Goal: Check status: Check status

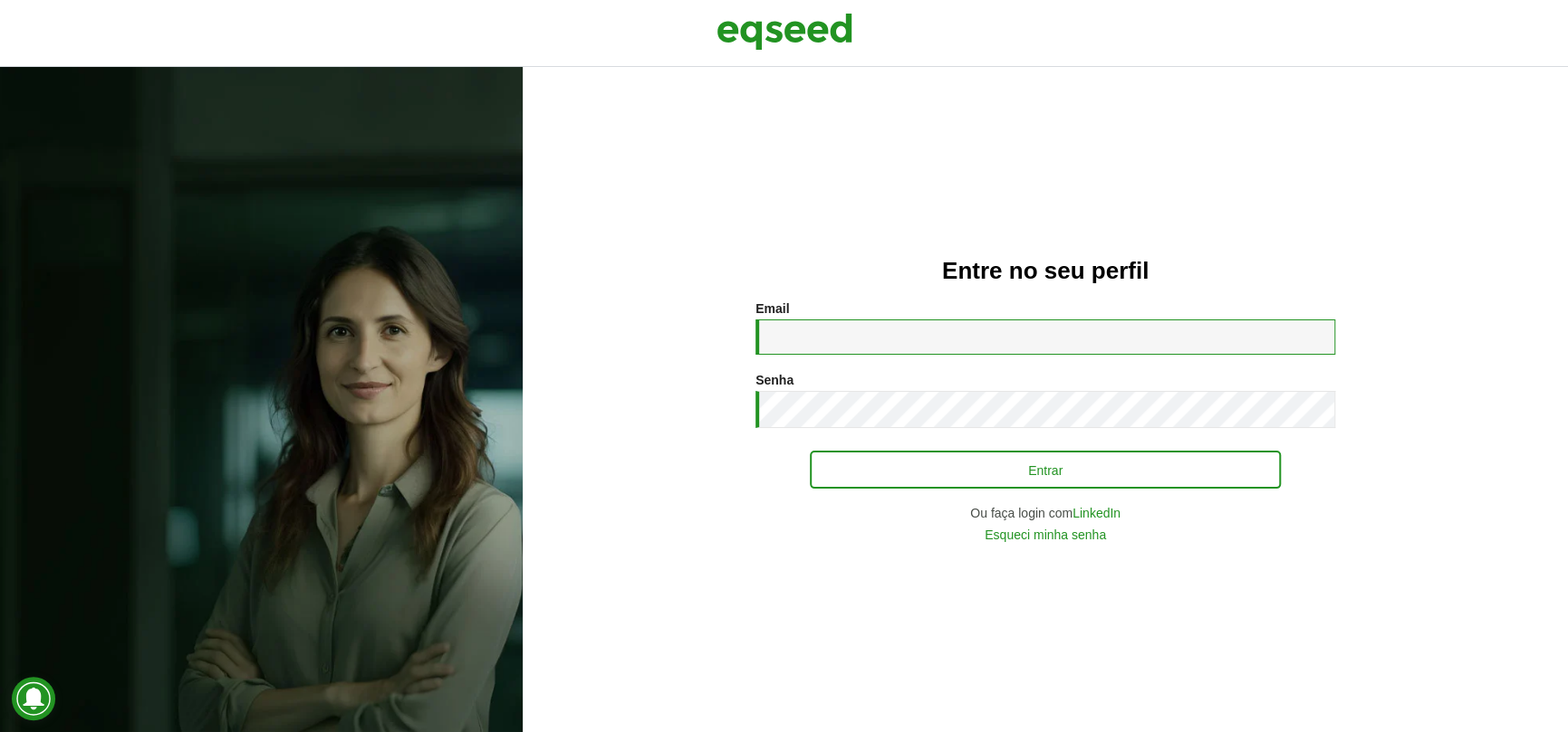
type input "**********"
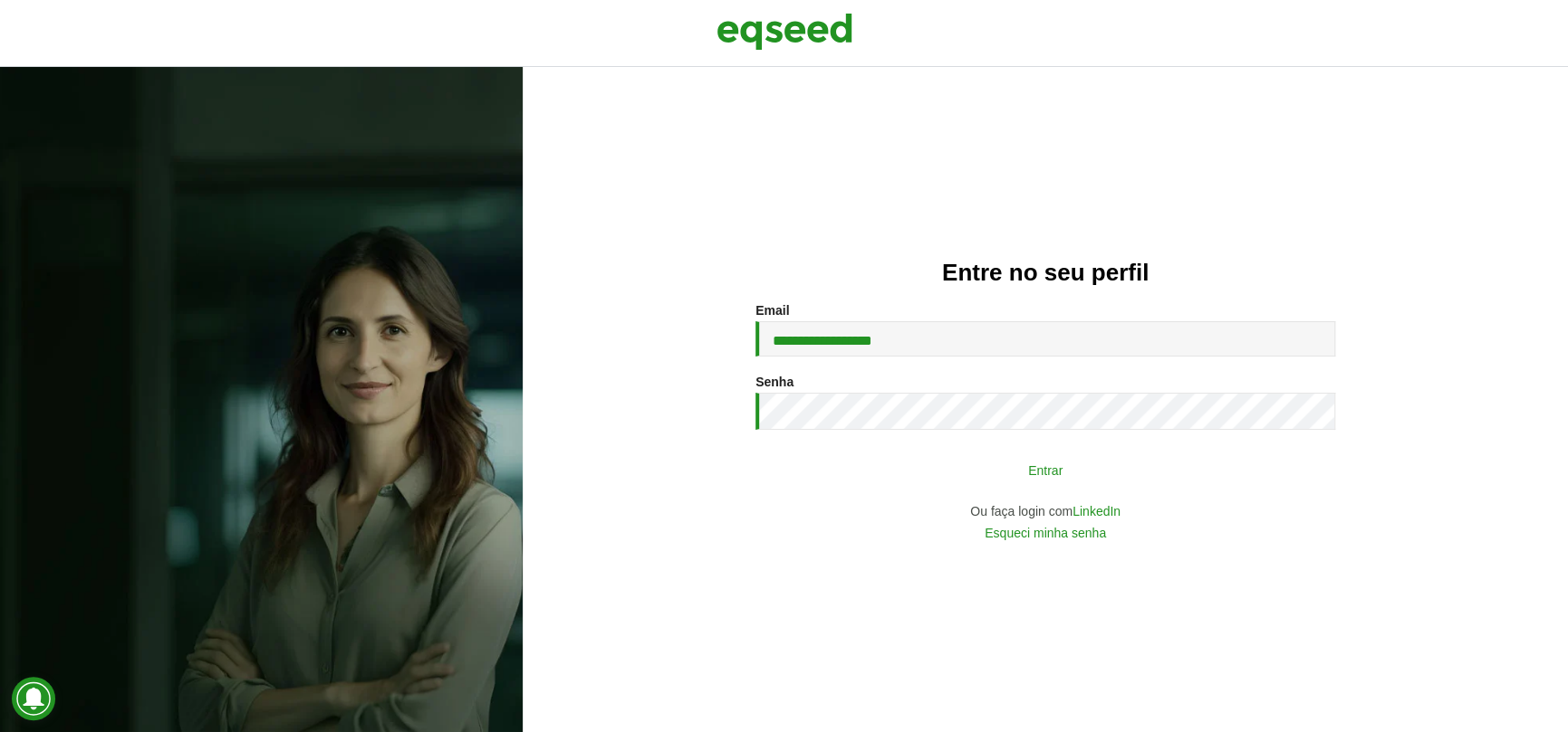
click at [1017, 468] on button "Entrar" at bounding box center [1045, 469] width 471 height 34
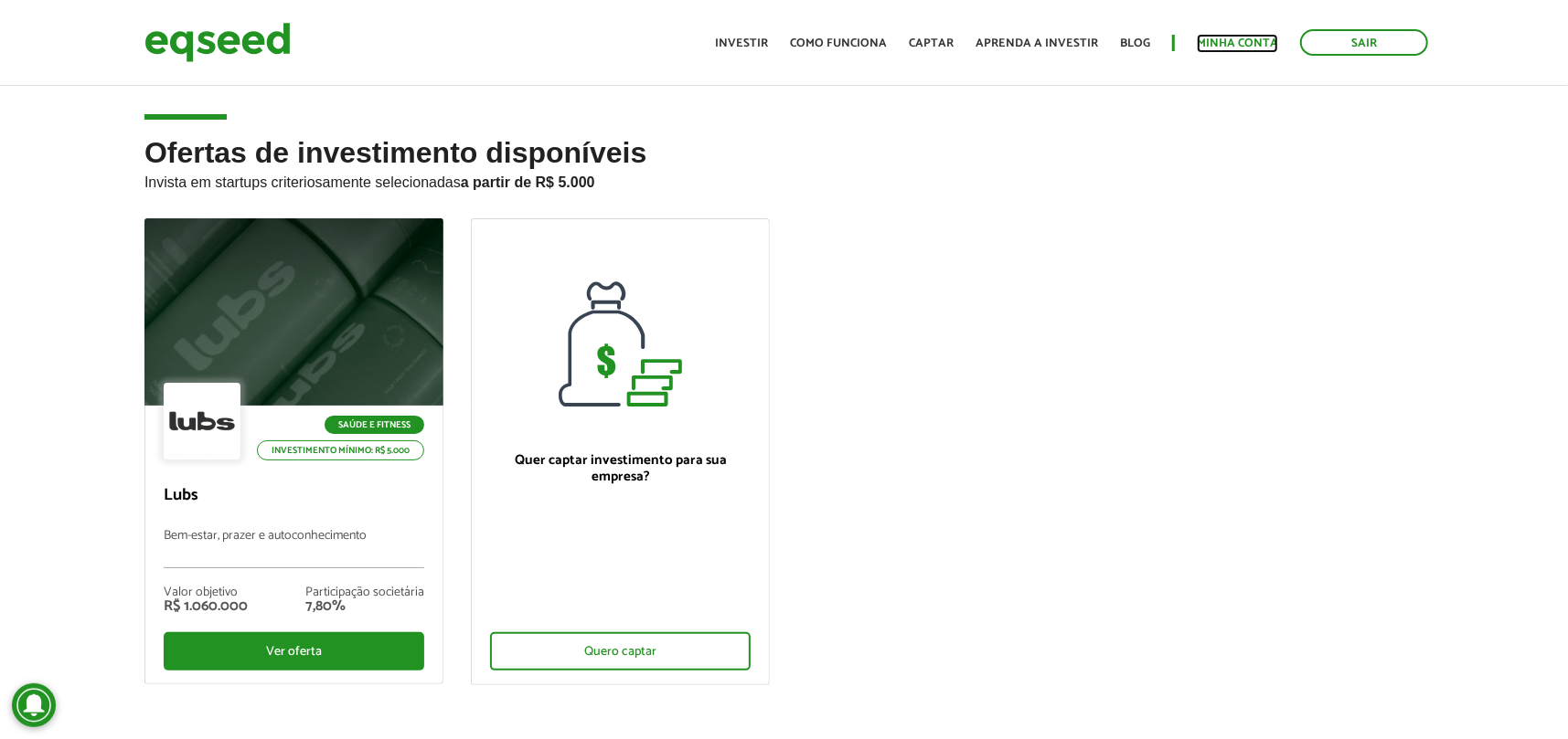
click at [1222, 39] on link "Minha conta" at bounding box center [1238, 44] width 81 height 12
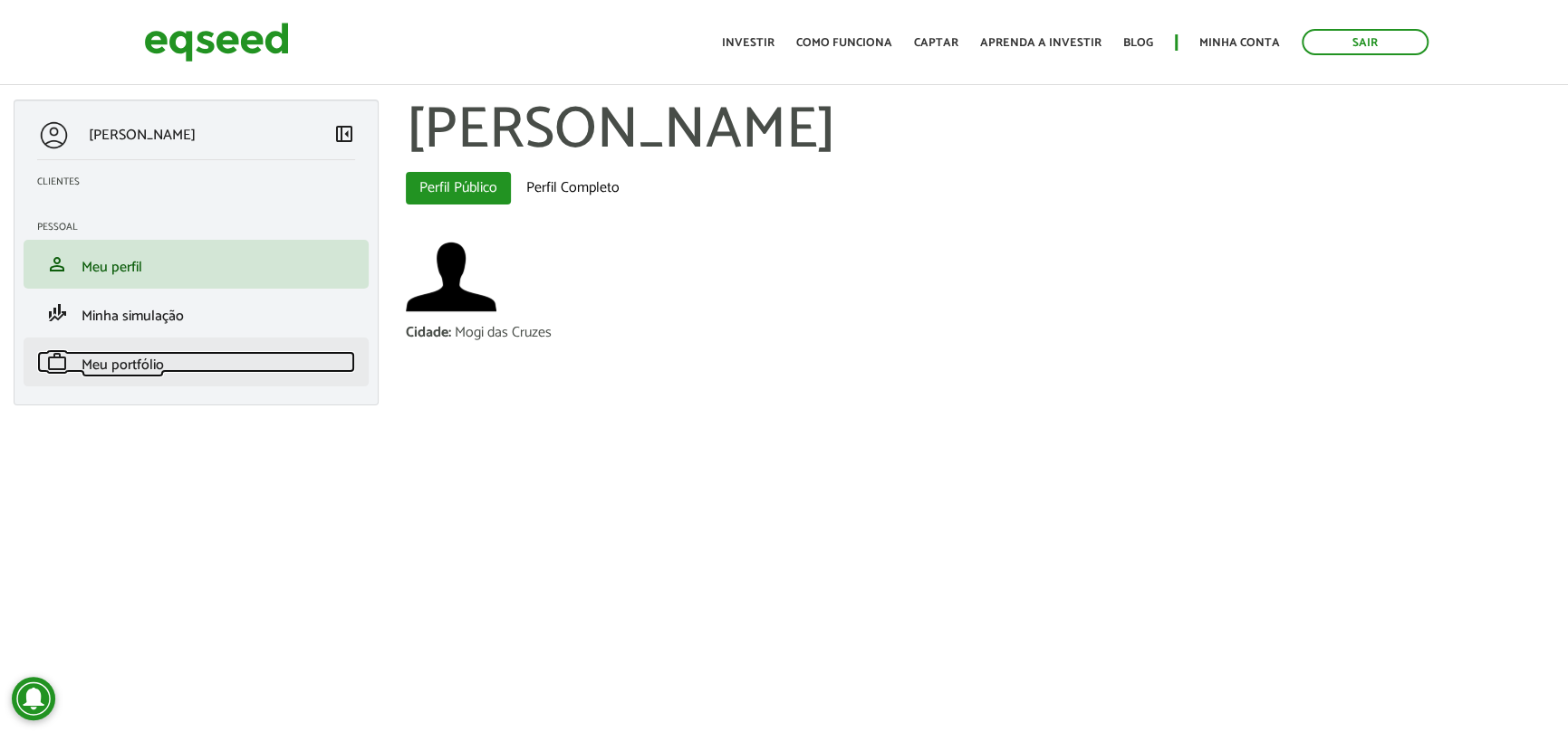
click at [136, 365] on span "Meu portfólio" at bounding box center [123, 365] width 82 height 25
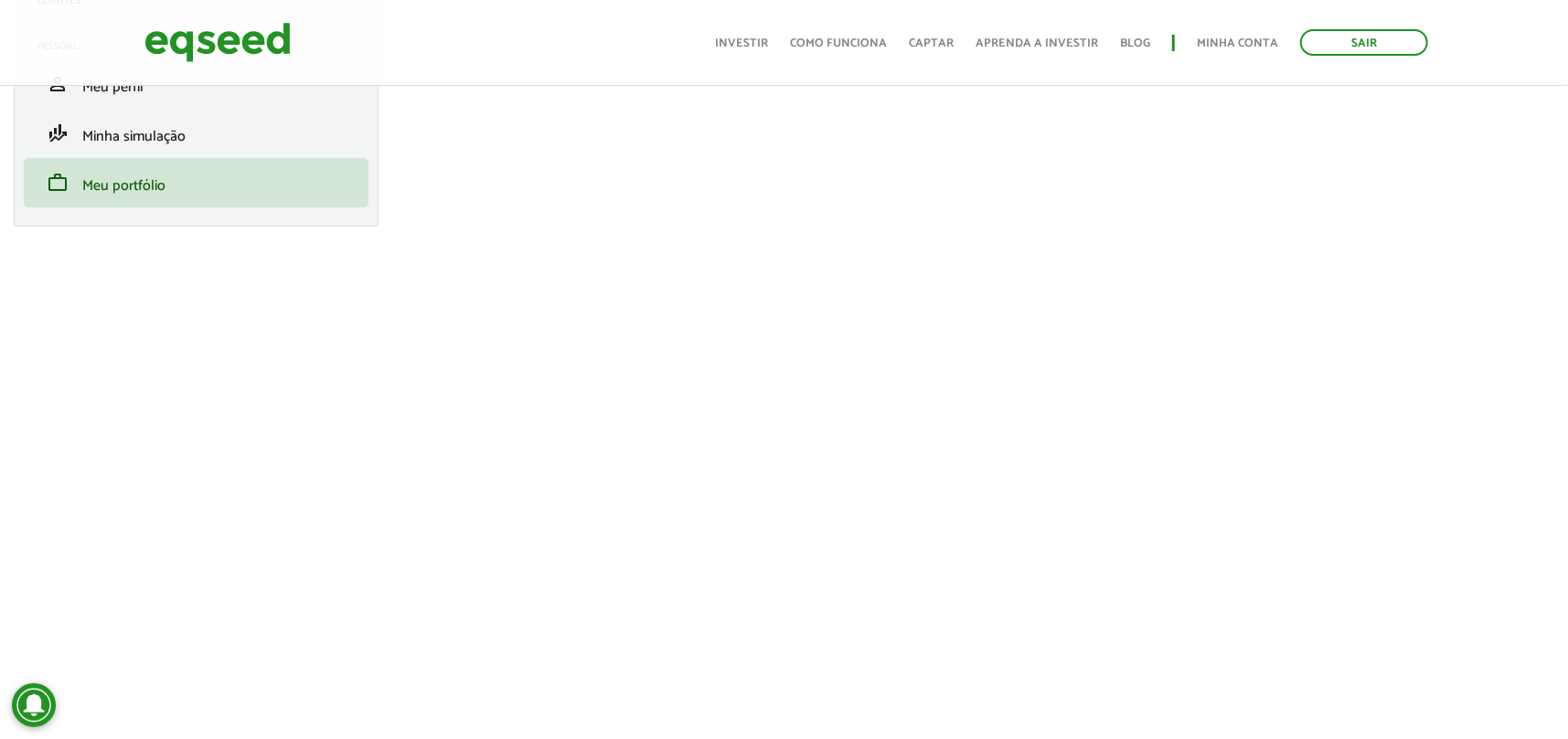
scroll to position [183, 0]
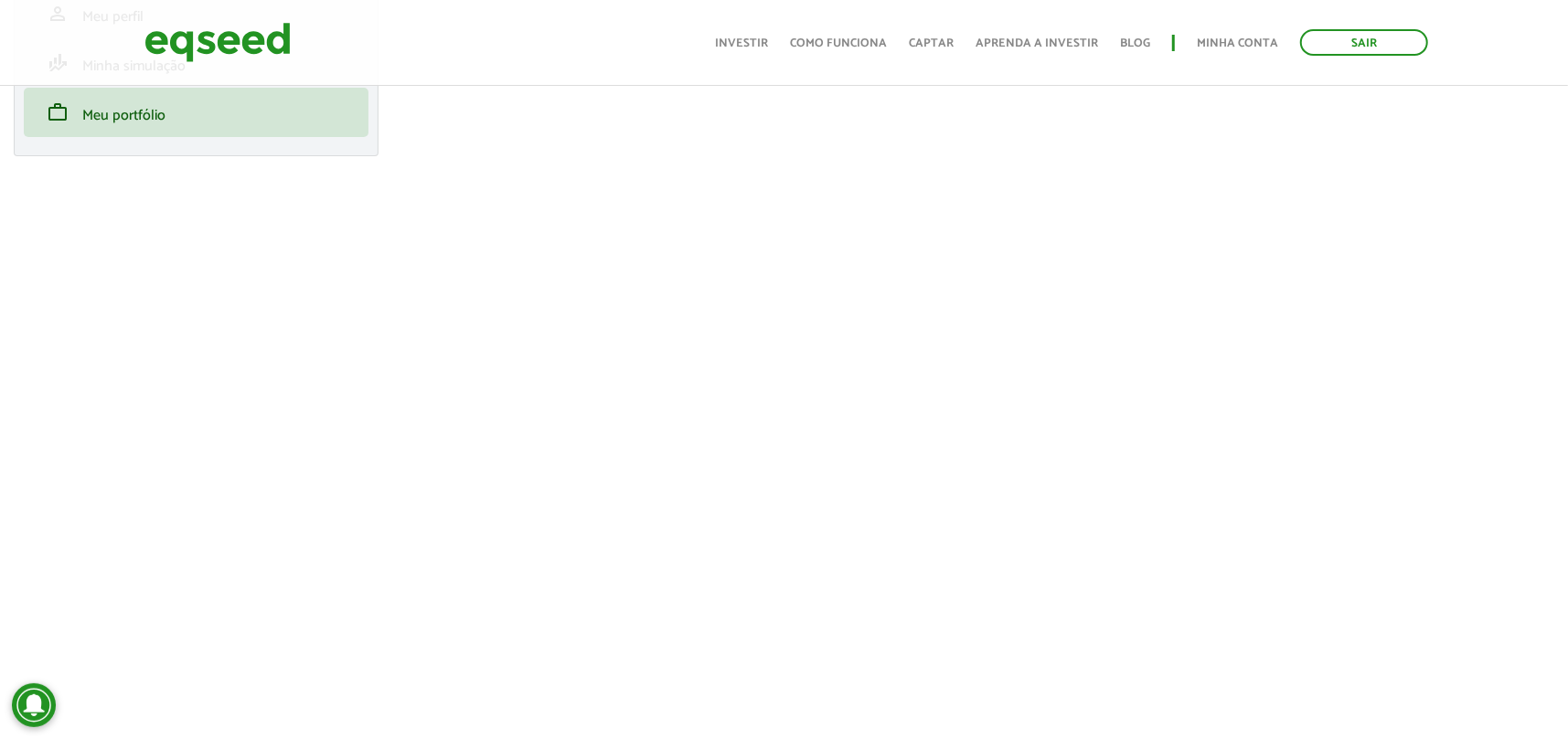
scroll to position [274, 0]
